Goal: Navigation & Orientation: Find specific page/section

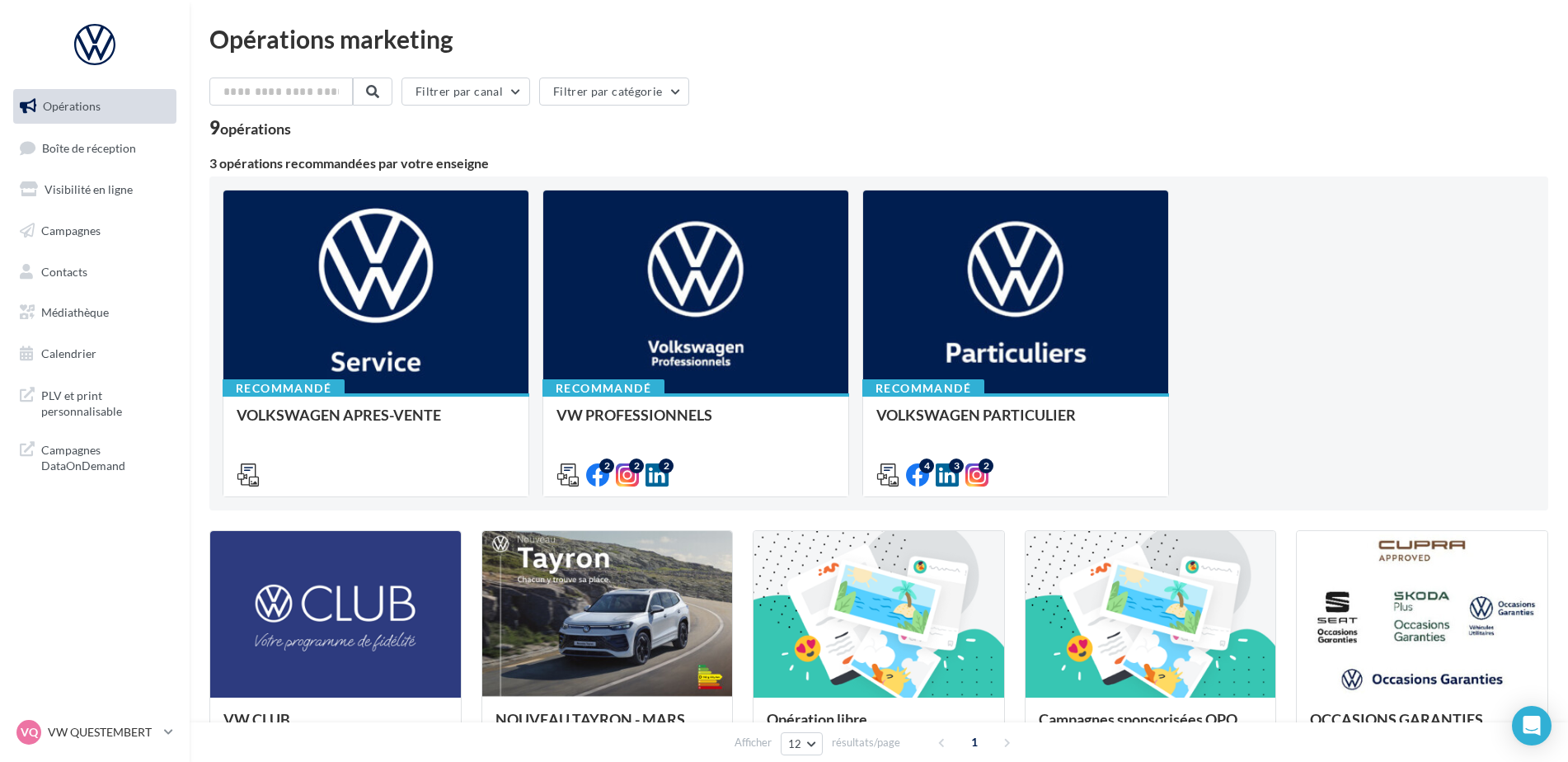
click at [99, 208] on ul "Opérations Boîte de réception Visibilité en ligne Campagnes Contacts Médiathèqu…" at bounding box center [94, 230] width 176 height 295
click at [119, 191] on span "Visibilité en ligne" at bounding box center [88, 189] width 88 height 14
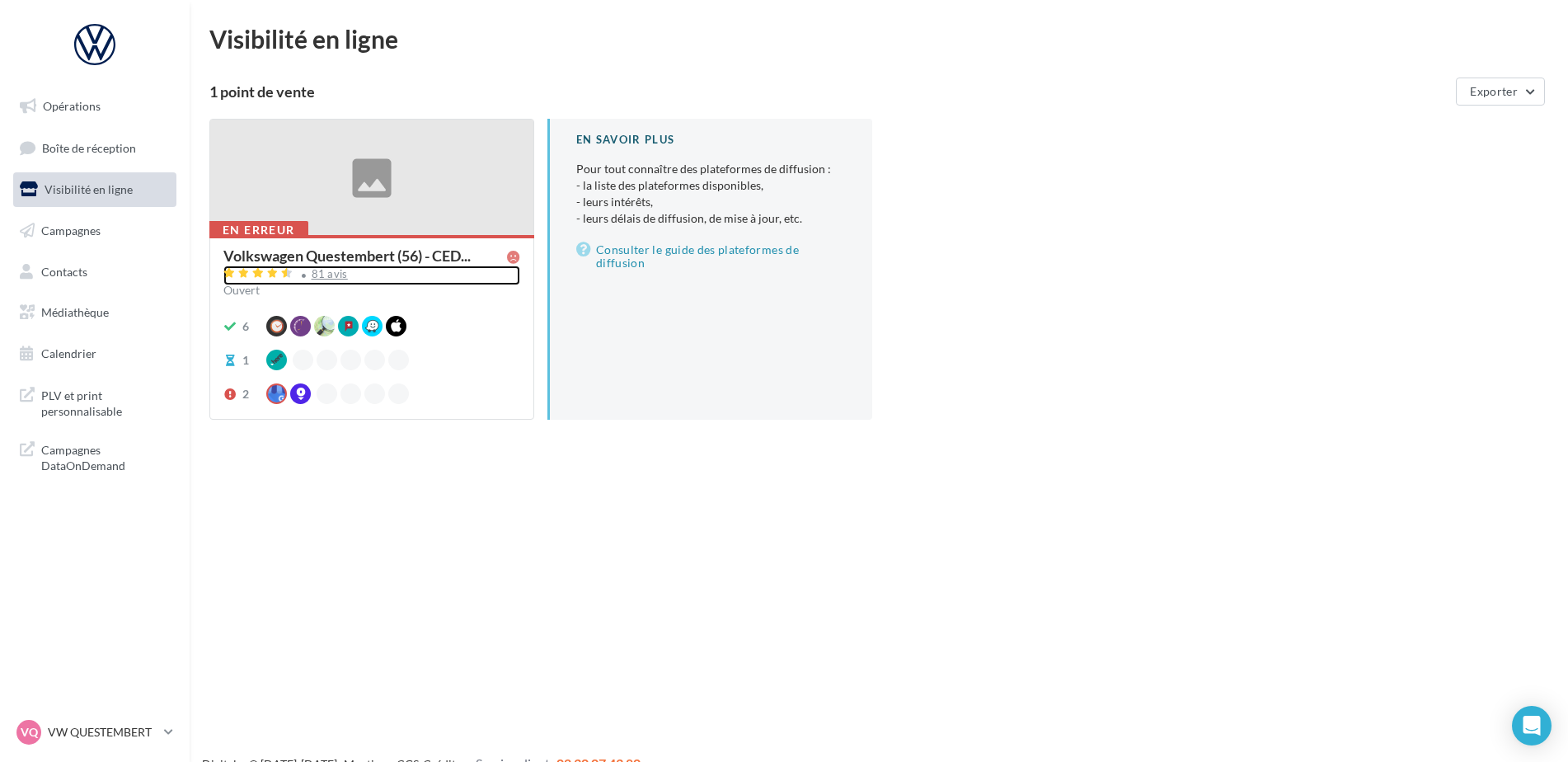
click at [336, 281] on div "81 avis" at bounding box center [372, 275] width 297 height 20
